Goal: Transaction & Acquisition: Purchase product/service

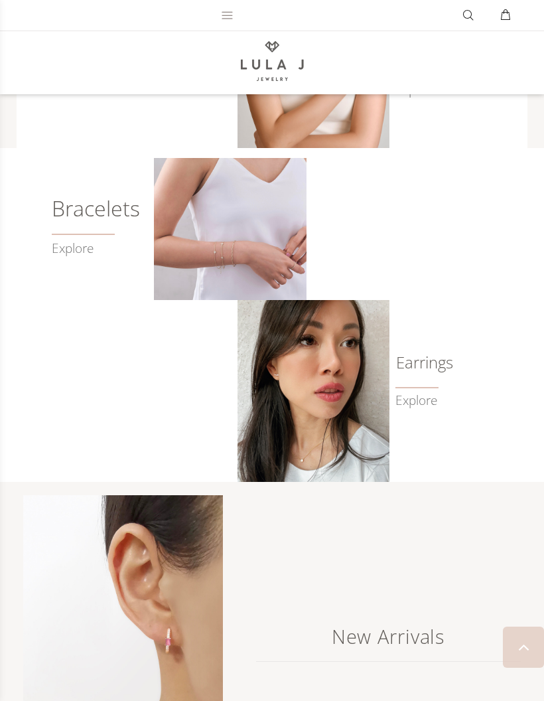
scroll to position [530, 0]
click at [431, 370] on h6 "Earrings" at bounding box center [413, 362] width 36 height 13
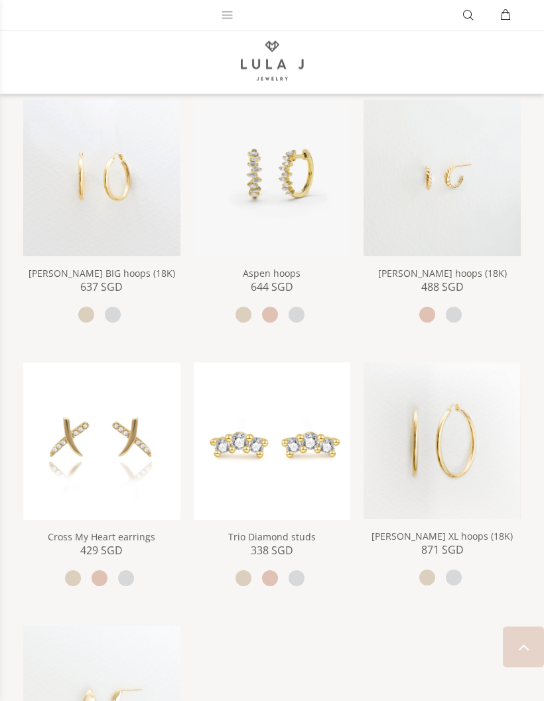
scroll to position [1303, 0]
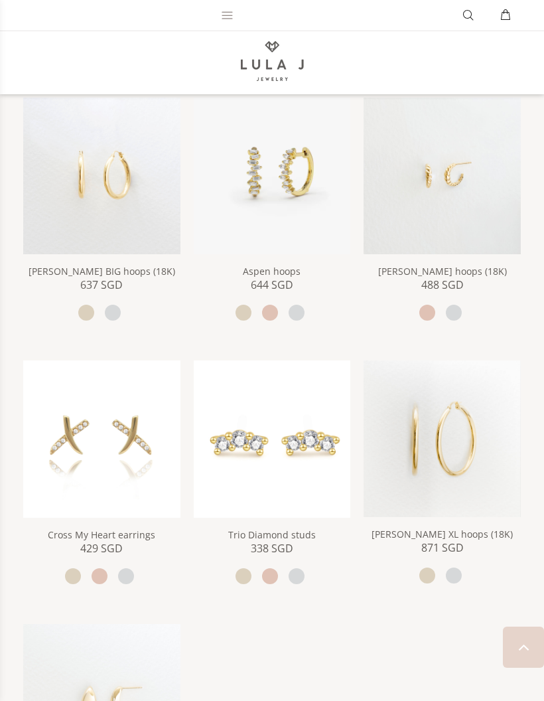
click at [76, 221] on img at bounding box center [101, 176] width 157 height 157
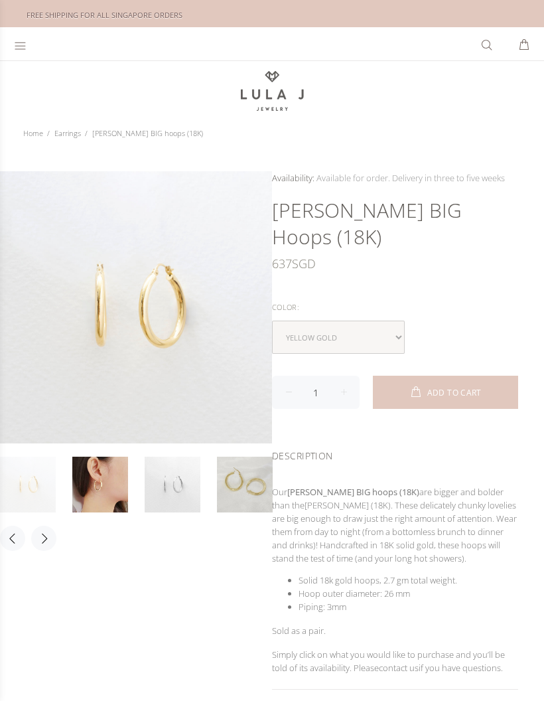
click at [149, 332] on div at bounding box center [136, 303] width 272 height 272
click at [104, 481] on link at bounding box center [100, 484] width 56 height 56
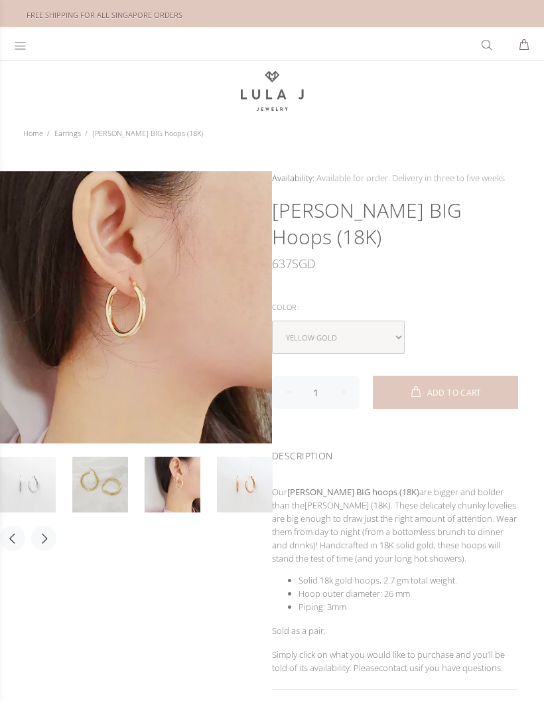
click at [171, 476] on link at bounding box center [173, 484] width 56 height 56
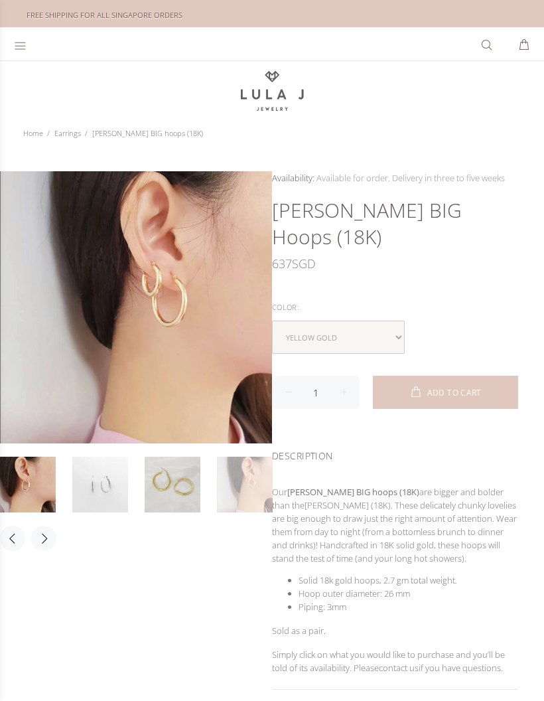
click at [24, 470] on link at bounding box center [28, 484] width 56 height 56
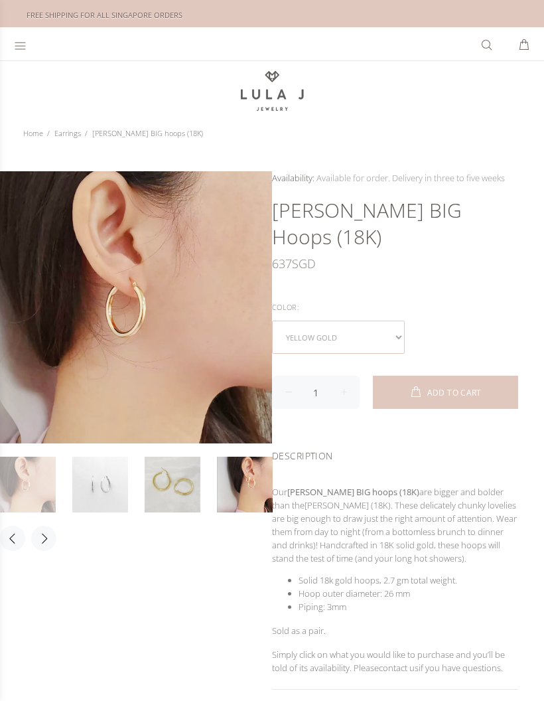
click at [369, 320] on select "yellow gold white gold" at bounding box center [338, 336] width 133 height 33
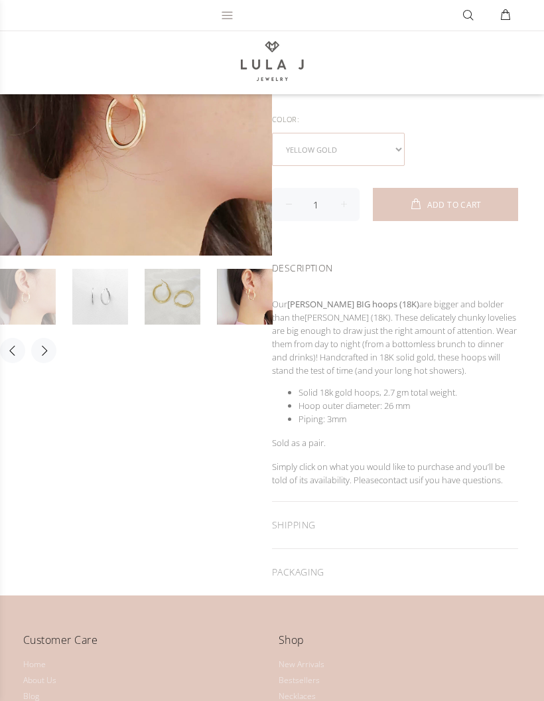
scroll to position [169, 0]
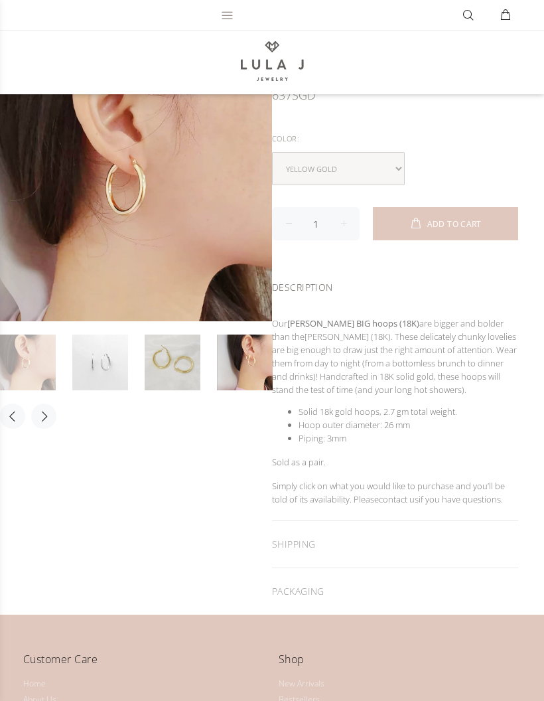
click at [400, 523] on div "SHIPPING" at bounding box center [395, 544] width 246 height 46
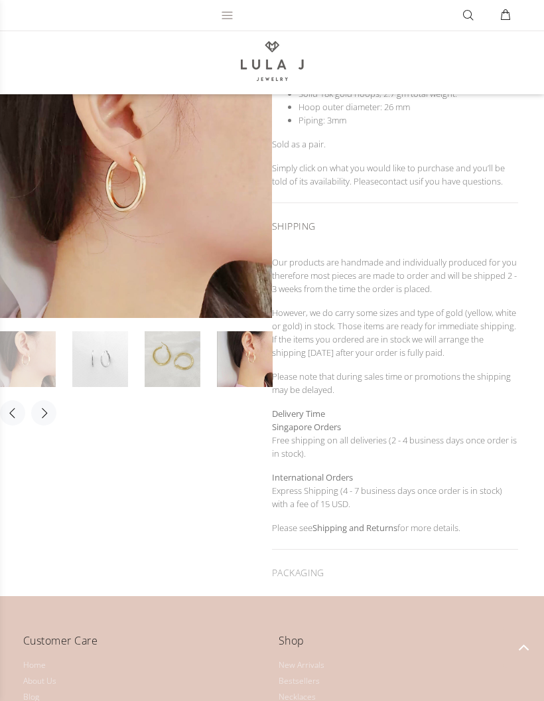
scroll to position [496, 0]
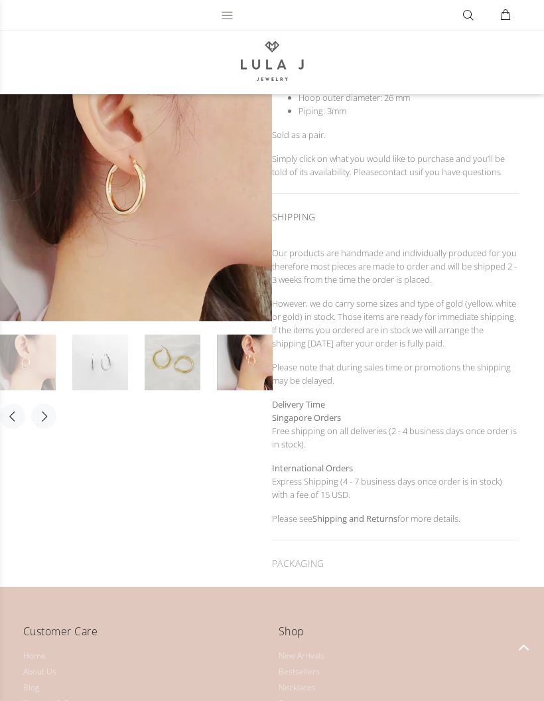
click at [466, 540] on div "PACKAGING" at bounding box center [395, 563] width 246 height 46
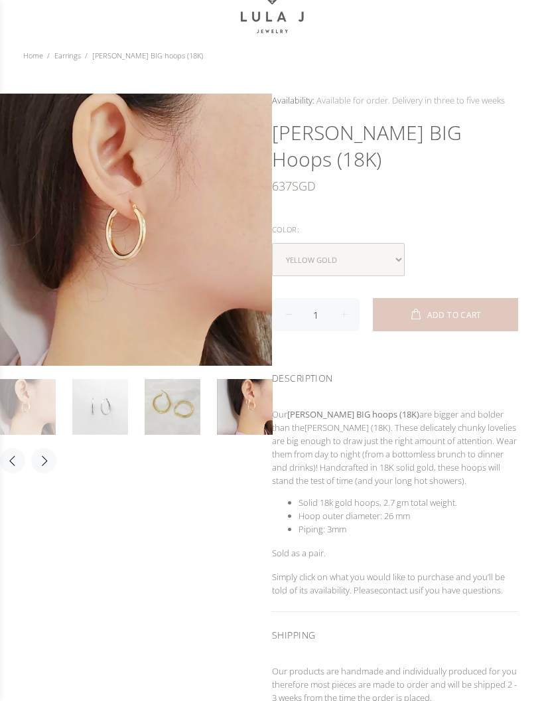
scroll to position [0, 0]
